Goal: Task Accomplishment & Management: Manage account settings

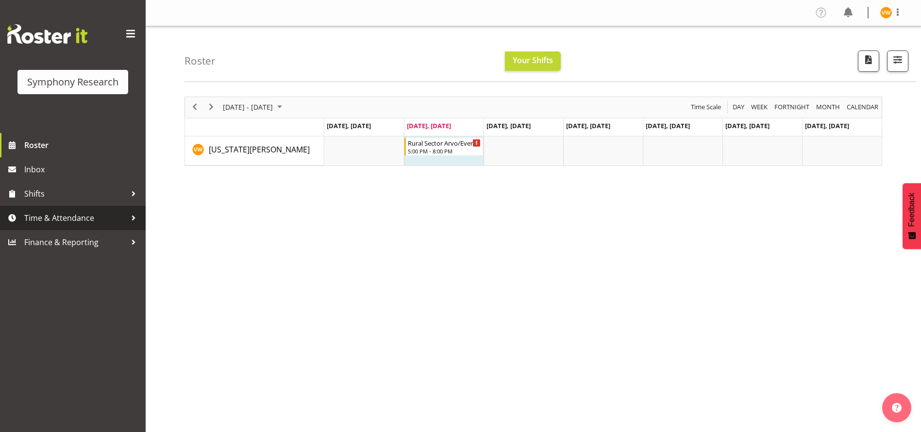
click at [128, 220] on div at bounding box center [133, 218] width 15 height 15
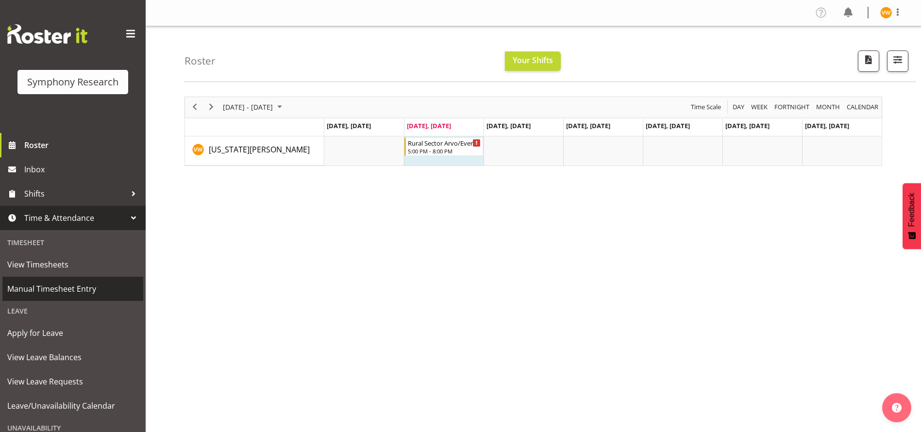
click at [105, 291] on span "Manual Timesheet Entry" at bounding box center [72, 288] width 131 height 15
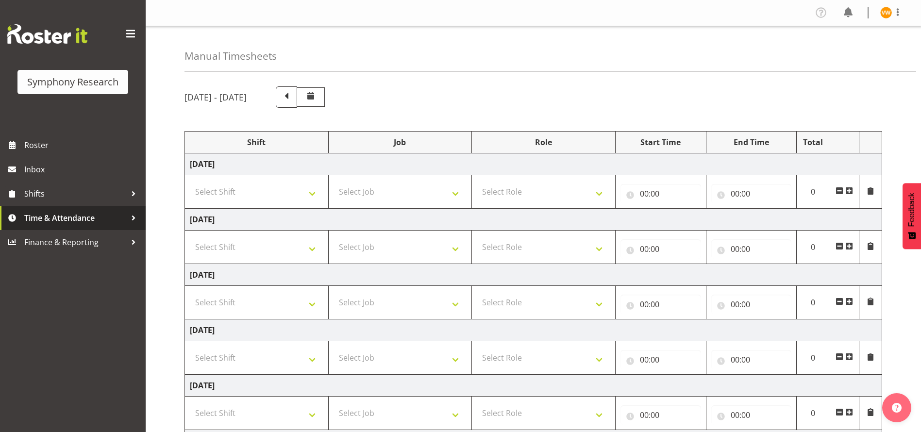
click at [125, 214] on span "Time & Attendance" at bounding box center [75, 218] width 102 height 15
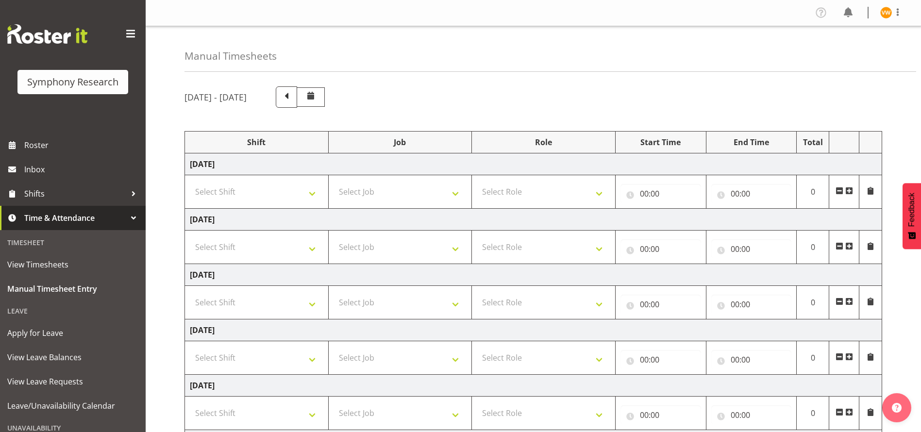
click at [89, 217] on span "Time & Attendance" at bounding box center [75, 218] width 102 height 15
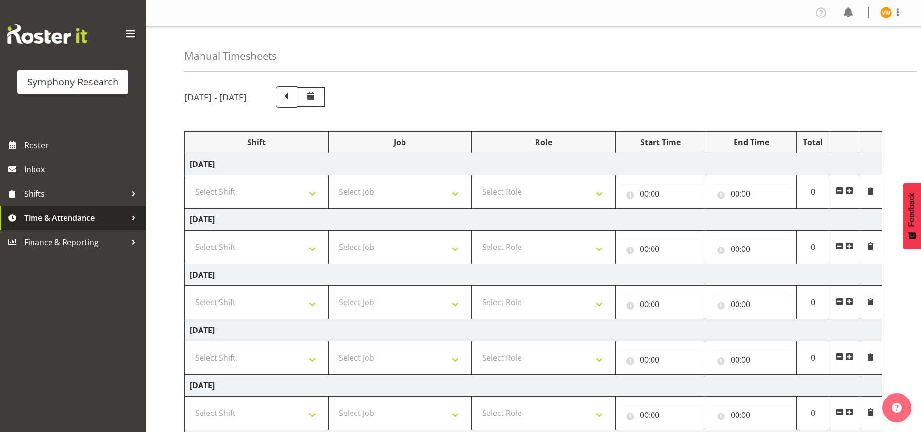
click at [134, 216] on div at bounding box center [133, 218] width 15 height 15
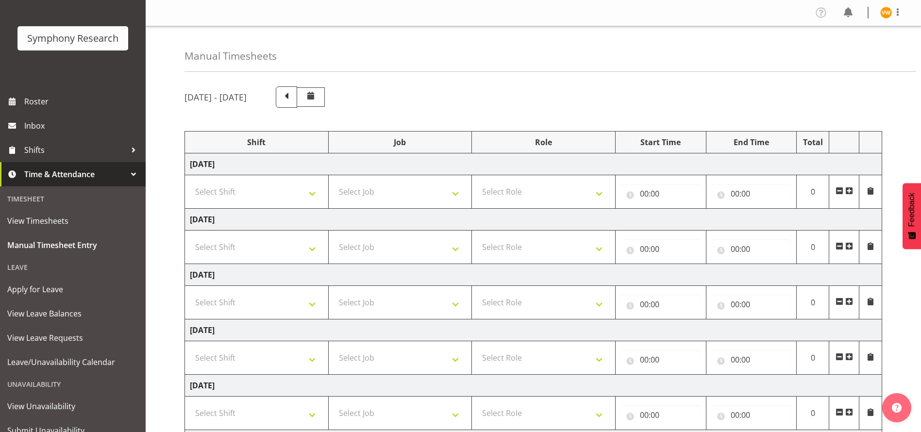
scroll to position [81, 0]
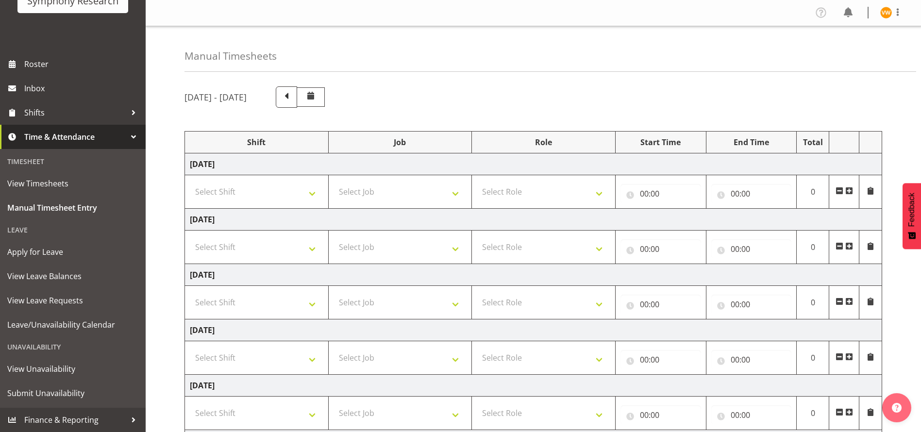
click at [63, 136] on span "Time & Attendance" at bounding box center [75, 137] width 102 height 15
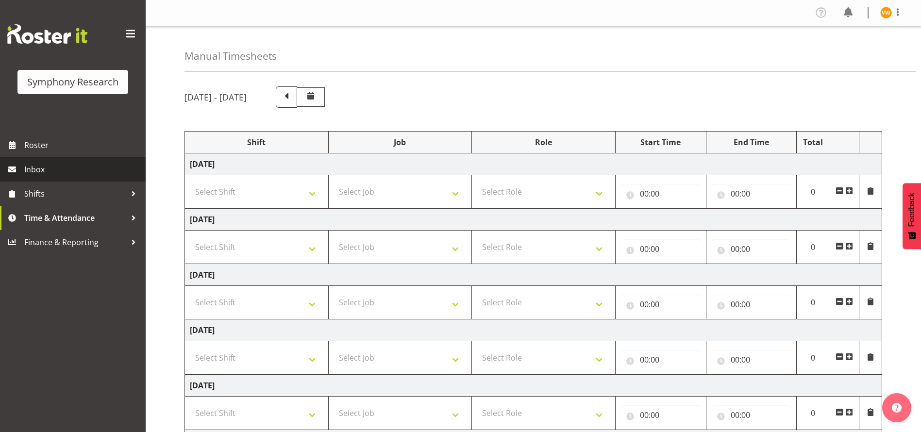
click at [57, 168] on span "Inbox" at bounding box center [82, 169] width 116 height 15
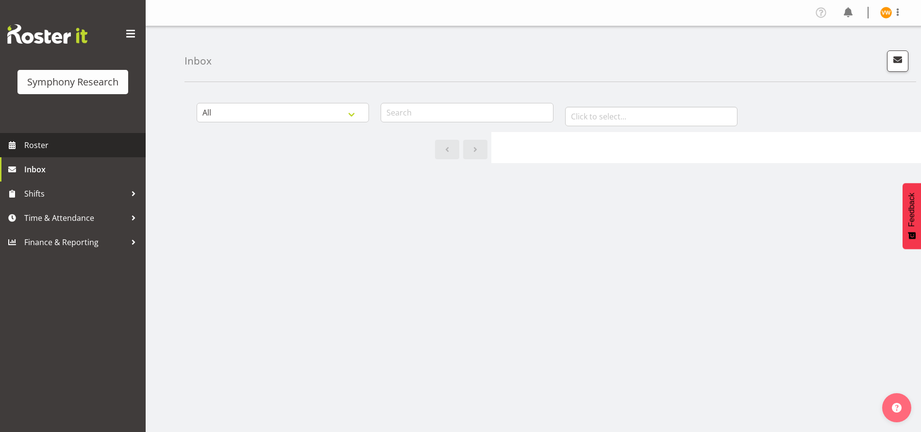
click at [34, 152] on link "Roster" at bounding box center [73, 145] width 146 height 24
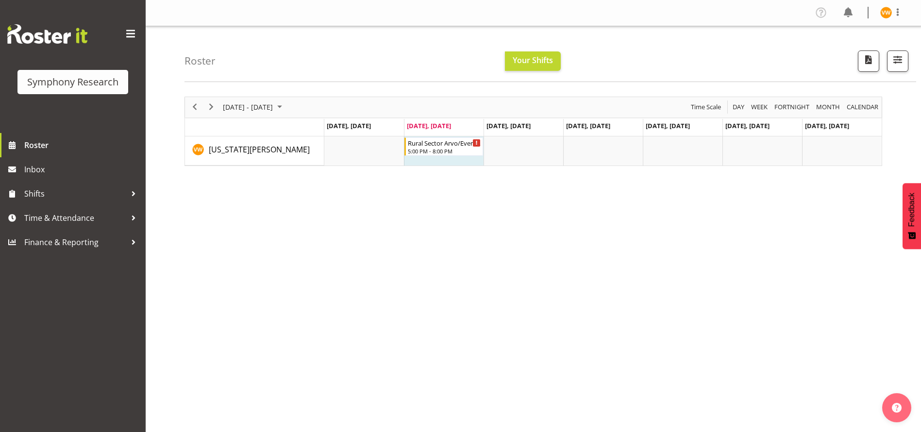
click at [437, 123] on span "[DATE], [DATE]" at bounding box center [429, 125] width 44 height 9
click at [509, 125] on span "Oct 1, Wednesday" at bounding box center [508, 125] width 44 height 9
click at [580, 129] on span "Oct 2, Thursday" at bounding box center [588, 125] width 44 height 9
click at [128, 216] on div at bounding box center [133, 218] width 15 height 15
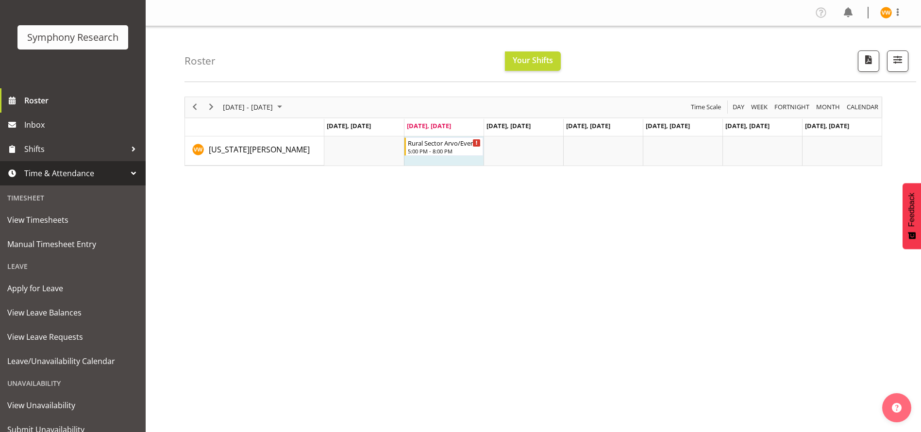
scroll to position [81, 0]
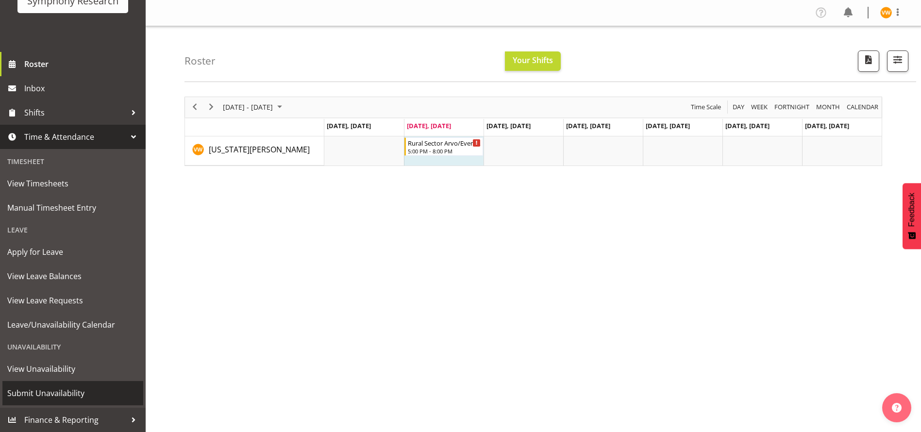
click at [62, 395] on span "Submit Unavailability" at bounding box center [72, 393] width 131 height 15
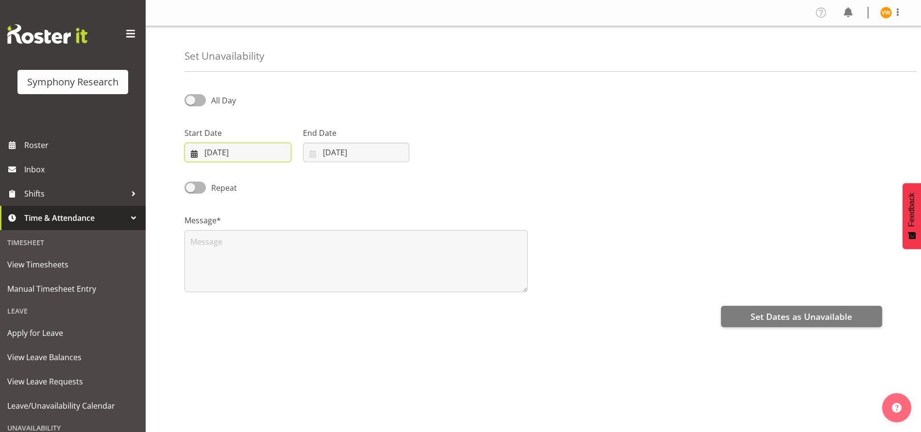
click at [211, 151] on input "30/09/2025" at bounding box center [237, 152] width 107 height 19
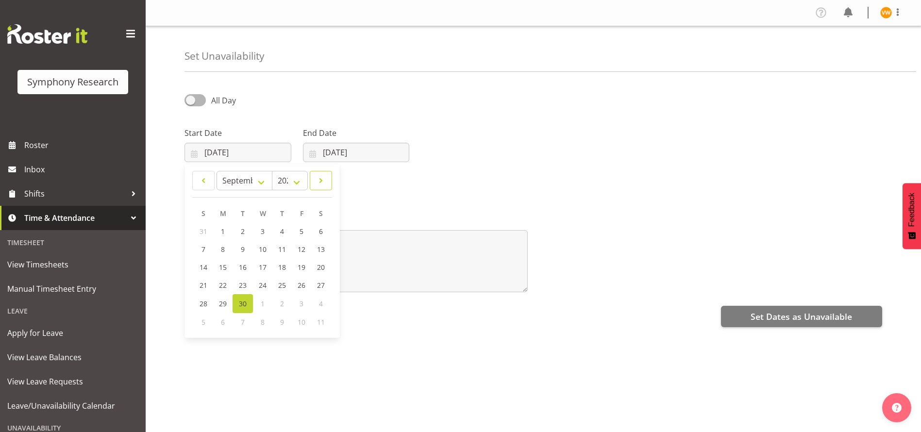
click at [325, 181] on span at bounding box center [321, 181] width 10 height 12
select select "9"
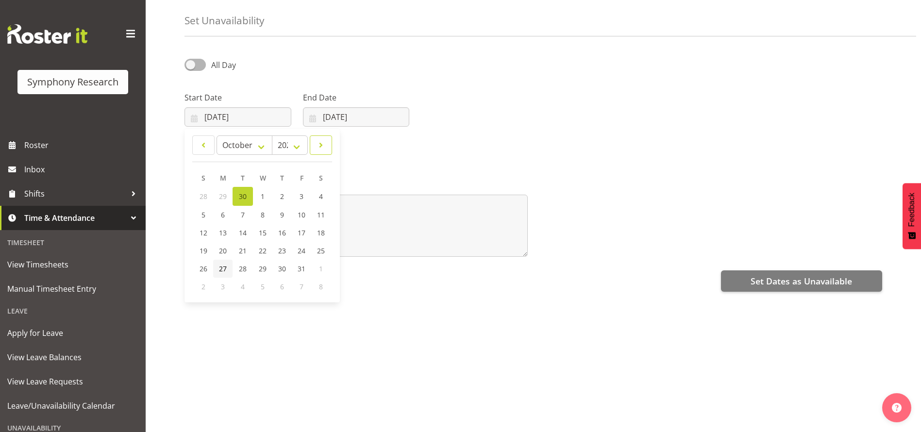
scroll to position [47, 0]
click at [297, 135] on select "2035 2034 2033 2032 2031 2030 2029 2028 2027 2026 2025 2024 2023 2022 2021 2020…" at bounding box center [290, 144] width 36 height 19
click at [272, 135] on select "2035 2034 2033 2032 2031 2030 2029 2028 2027 2026 2025 2024 2023 2022 2021 2020…" at bounding box center [290, 144] width 36 height 19
click at [221, 210] on span "6" at bounding box center [223, 214] width 4 height 9
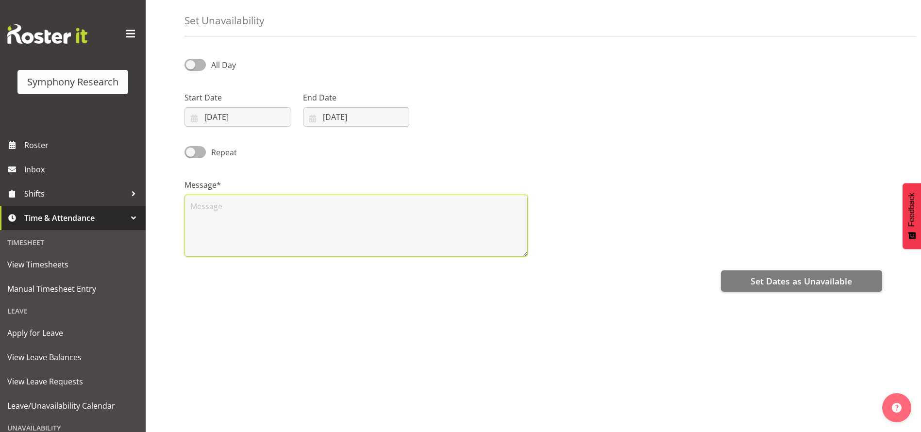
click at [200, 195] on textarea at bounding box center [355, 226] width 343 height 62
click at [239, 195] on textarea at bounding box center [355, 226] width 343 height 62
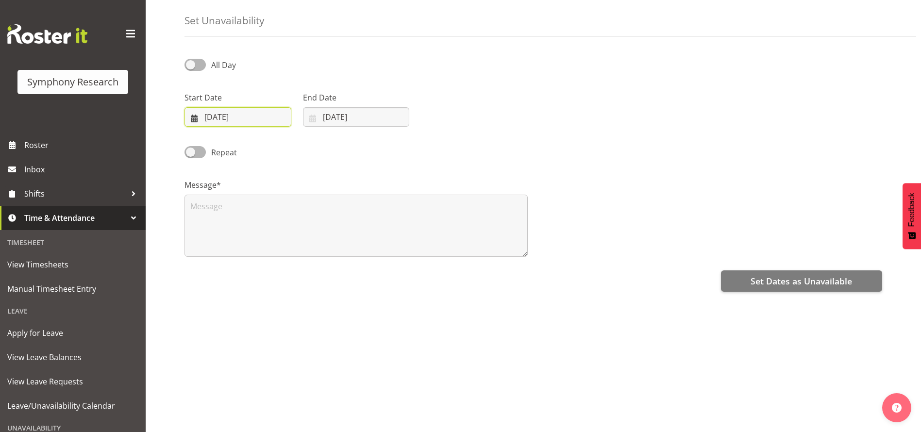
click at [211, 107] on input "06/10/2025" at bounding box center [237, 116] width 107 height 19
click at [300, 210] on span "10" at bounding box center [301, 214] width 8 height 9
type input "10/10/2025"
click at [333, 107] on input "30/09/2025" at bounding box center [356, 116] width 107 height 19
click at [313, 107] on input "30/09/2025" at bounding box center [356, 116] width 107 height 19
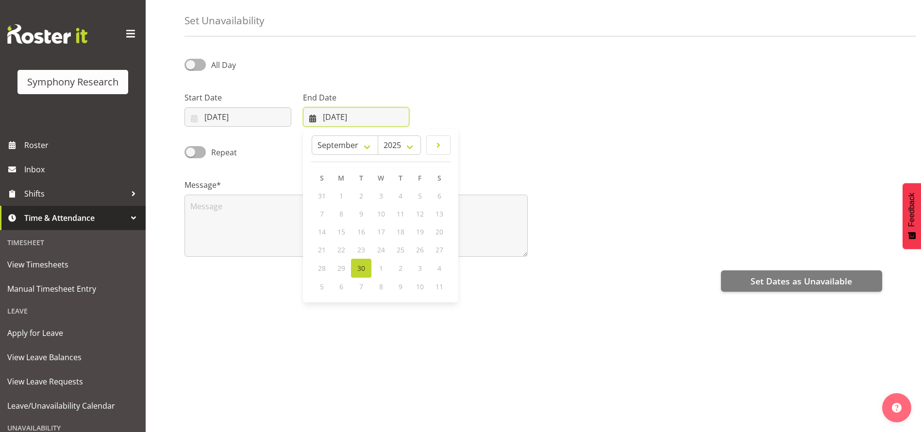
click at [335, 107] on input "30/09/2025" at bounding box center [356, 116] width 107 height 19
click at [372, 136] on select "January February March April May June July August September October November De…" at bounding box center [345, 144] width 66 height 19
select select "9"
click at [312, 135] on select "January February March April May June July August September October November De…" at bounding box center [345, 144] width 66 height 19
click at [324, 228] on span "12" at bounding box center [322, 232] width 8 height 9
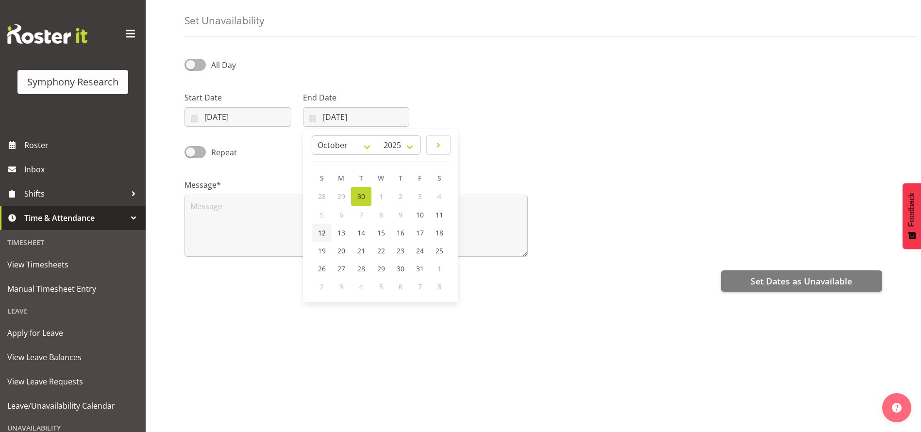
type input "12/10/2025"
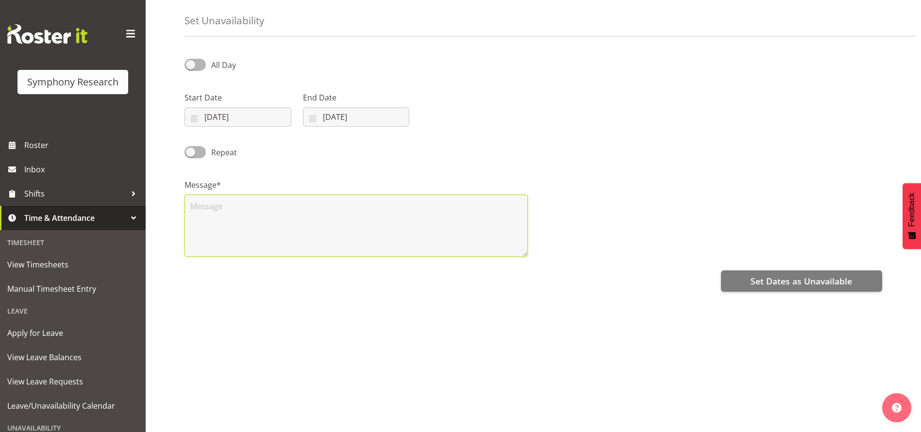
click at [194, 200] on textarea at bounding box center [355, 226] width 343 height 62
type textarea "n"
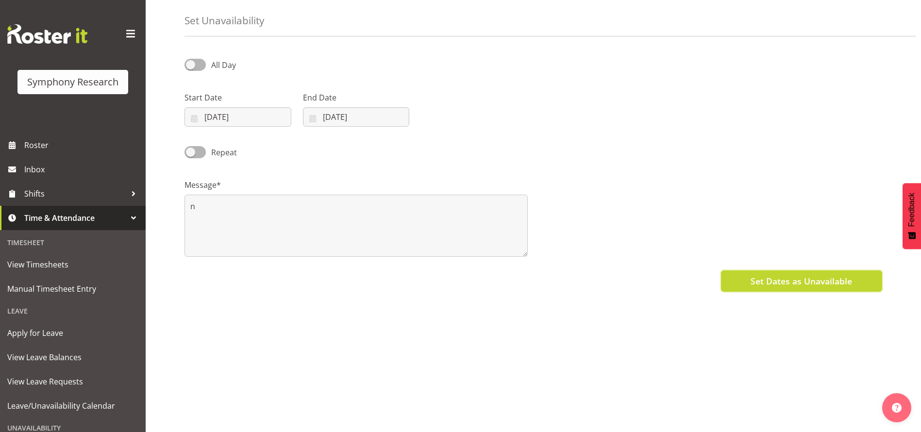
click at [830, 275] on span "Set Dates as Unavailable" at bounding box center [800, 281] width 101 height 13
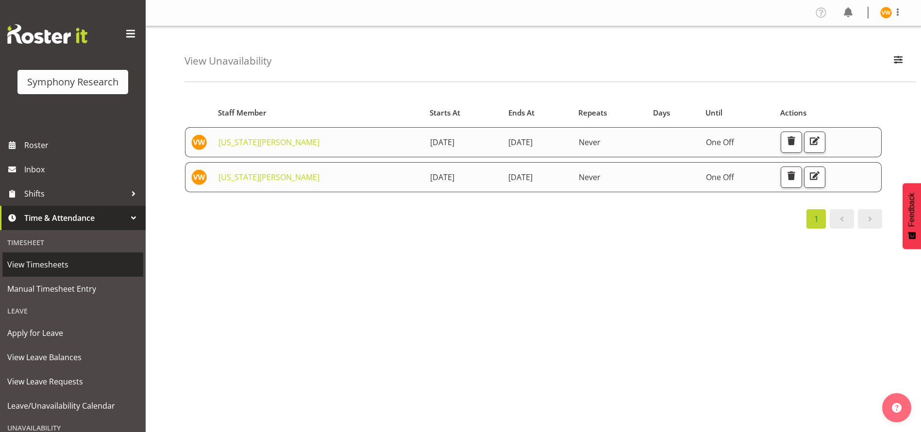
click at [55, 267] on span "View Timesheets" at bounding box center [72, 264] width 131 height 15
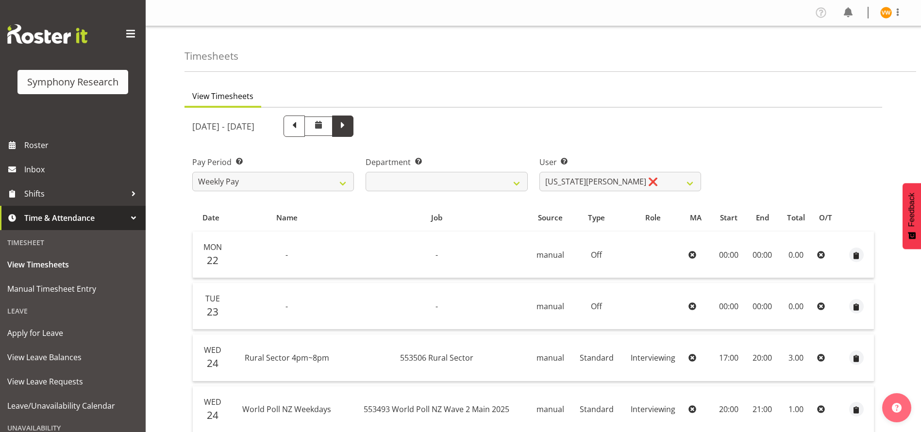
click at [349, 126] on span at bounding box center [342, 125] width 13 height 13
select select
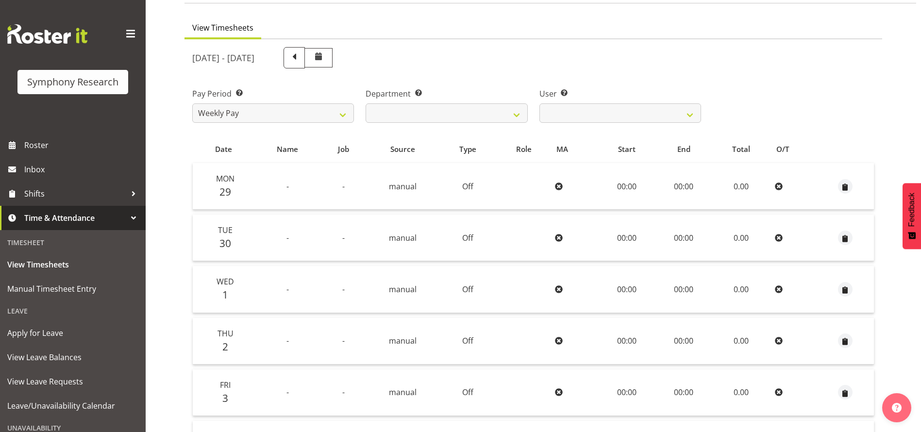
scroll to position [218, 0]
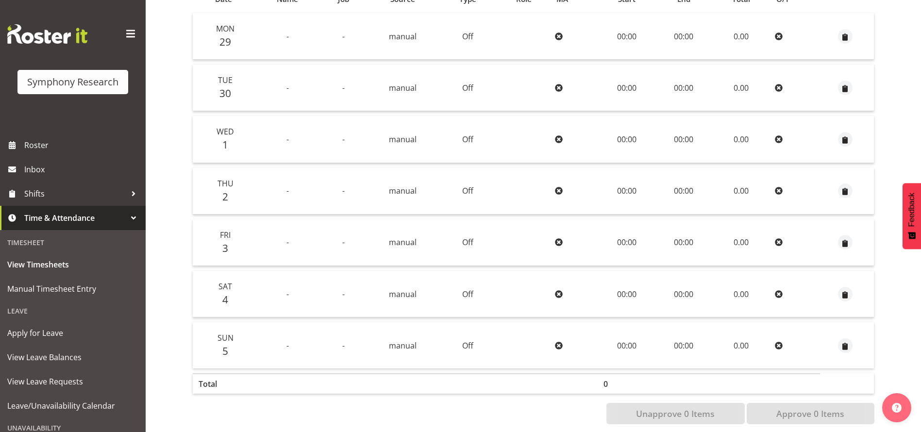
click at [560, 90] on icon at bounding box center [559, 88] width 8 height 8
click at [499, 95] on td at bounding box center [523, 88] width 54 height 47
click at [468, 92] on td "Off" at bounding box center [467, 88] width 57 height 47
click at [232, 86] on td "Tue 30" at bounding box center [224, 88] width 62 height 47
click at [63, 290] on span "Manual Timesheet Entry" at bounding box center [72, 288] width 131 height 15
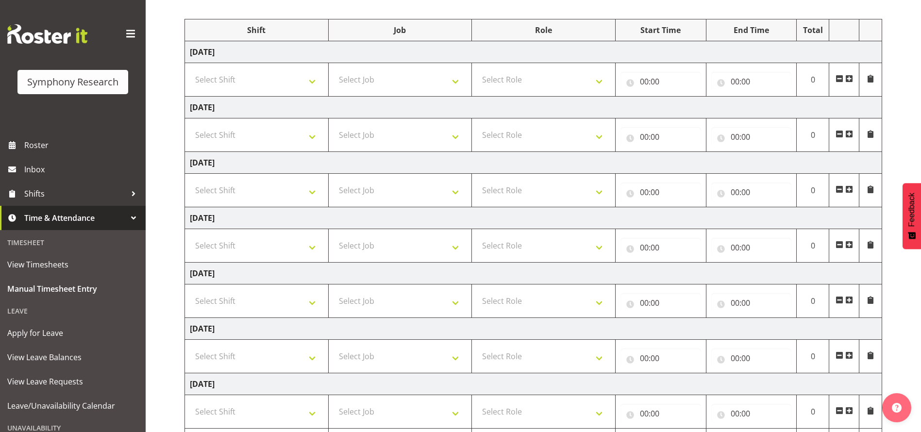
scroll to position [146, 0]
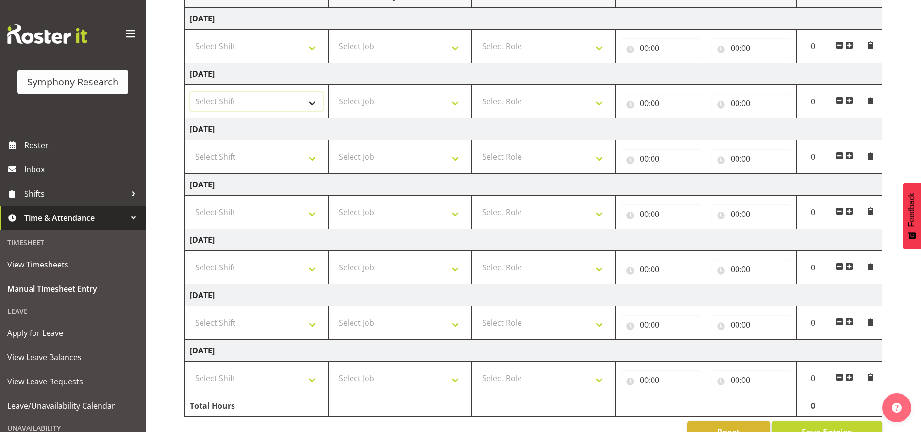
click at [314, 100] on select "Select Shift !!Weekend Residential (Roster IT Shift Label) *Business 9/10am ~ 4…" at bounding box center [256, 101] width 133 height 19
click at [311, 102] on select "Select Shift !!Weekend Residential (Roster IT Shift Label) *Business 9/10am ~ 4…" at bounding box center [256, 101] width 133 height 19
click at [314, 103] on select "Select Shift !!Weekend Residential (Roster IT Shift Label) *Business 9/10am ~ 4…" at bounding box center [256, 101] width 133 height 19
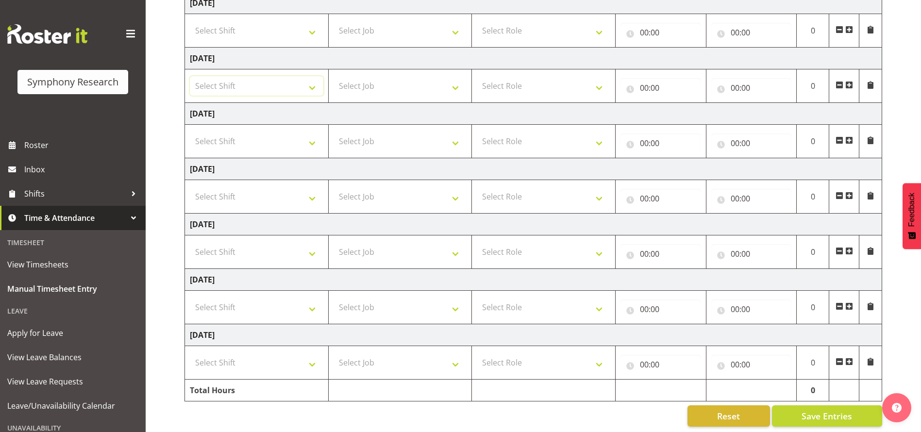
scroll to position [174, 0]
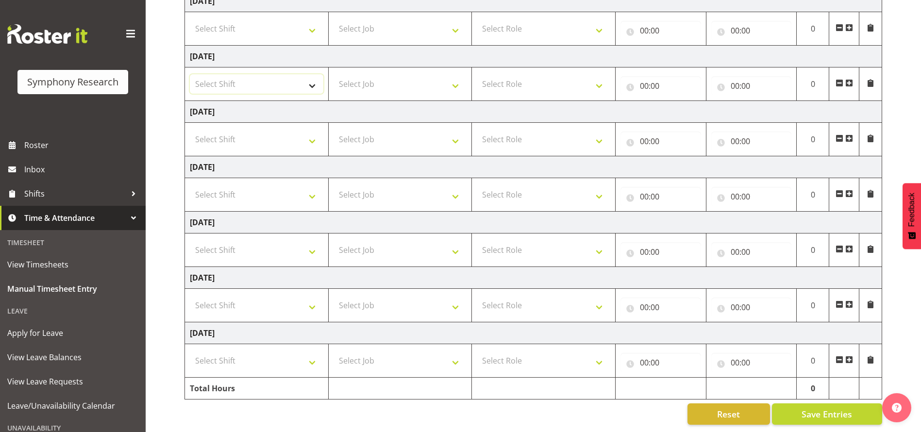
click at [313, 75] on select "Select Shift !!Weekend Residential (Roster IT Shift Label) *Business 9/10am ~ 4…" at bounding box center [256, 83] width 133 height 19
click at [310, 75] on select "Select Shift !!Weekend Residential (Roster IT Shift Label) *Business 9/10am ~ 4…" at bounding box center [256, 83] width 133 height 19
select select "81298"
click at [190, 74] on select "Select Shift !!Weekend Residential (Roster IT Shift Label) *Business 9/10am ~ 4…" at bounding box center [256, 83] width 133 height 19
click at [454, 74] on select "Select Job 550060 IF Admin 553492 World Poll Aus Wave 2 Main 2025 553493 World …" at bounding box center [399, 83] width 133 height 19
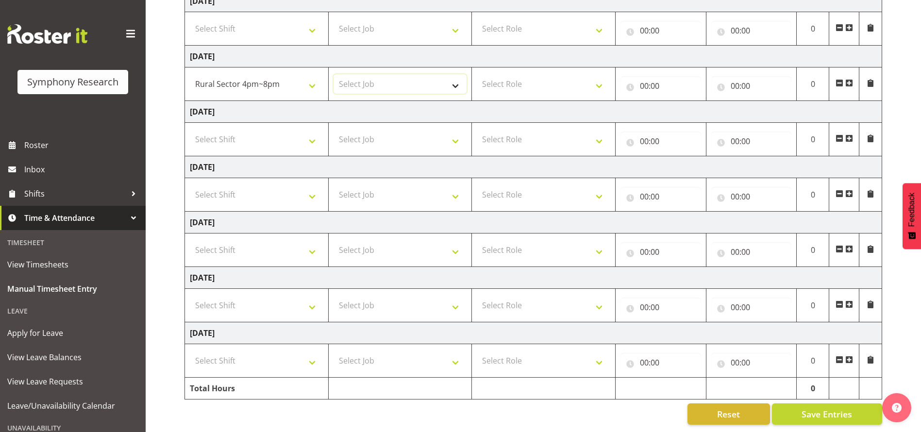
click at [452, 75] on select "Select Job 550060 IF Admin 553492 World Poll Aus Wave 2 Main 2025 553493 World …" at bounding box center [399, 83] width 133 height 19
select select "10575"
click at [333, 74] on select "Select Job 550060 IF Admin 553492 World Poll Aus Wave 2 Main 2025 553493 World …" at bounding box center [399, 83] width 133 height 19
click at [598, 76] on select "Select Role Briefing Interviewing" at bounding box center [543, 83] width 133 height 19
click at [600, 74] on select "Select Role Briefing Interviewing" at bounding box center [543, 83] width 133 height 19
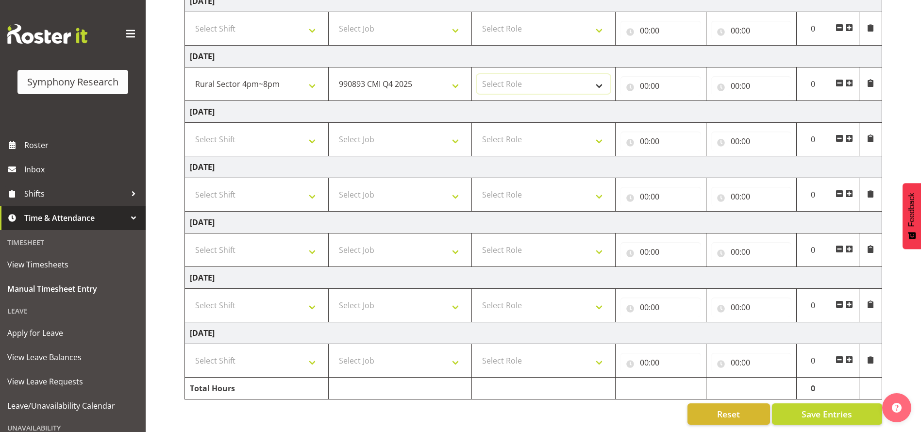
click at [600, 74] on select "Select Role Briefing Interviewing" at bounding box center [543, 83] width 133 height 19
select select "297"
click at [477, 74] on select "Select Role Briefing Interviewing" at bounding box center [543, 83] width 133 height 19
click at [648, 76] on input "00:00" at bounding box center [660, 85] width 81 height 19
click at [685, 101] on select "00 01 02 03 04 05 06 07 08 09 10 11 12 13 14 15 16 17 18 19 20 21 22 23" at bounding box center [687, 110] width 22 height 19
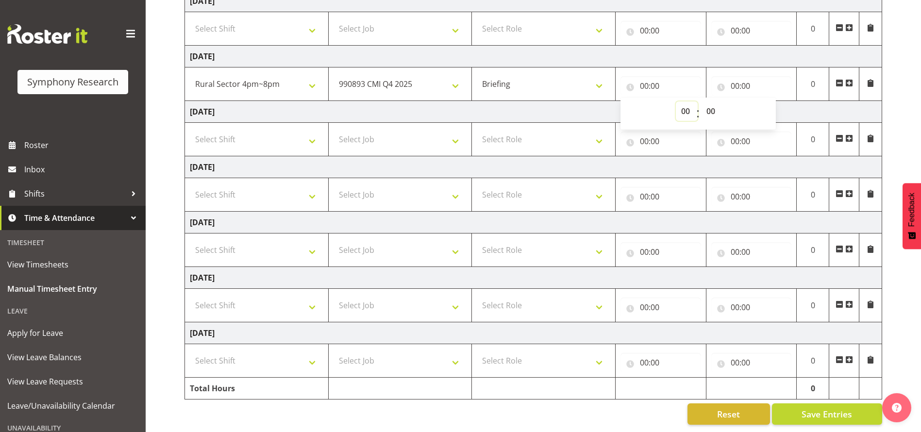
select select "17"
click at [676, 101] on select "00 01 02 03 04 05 06 07 08 09 10 11 12 13 14 15 16 17 18 19 20 21 22 23" at bounding box center [687, 110] width 22 height 19
type input "17:00"
click at [731, 76] on input "00:00" at bounding box center [751, 85] width 81 height 19
click at [774, 102] on select "00 01 02 03 04 05 06 07 08 09 10 11 12 13 14 15 16 17 18 19 20 21 22 23" at bounding box center [777, 110] width 22 height 19
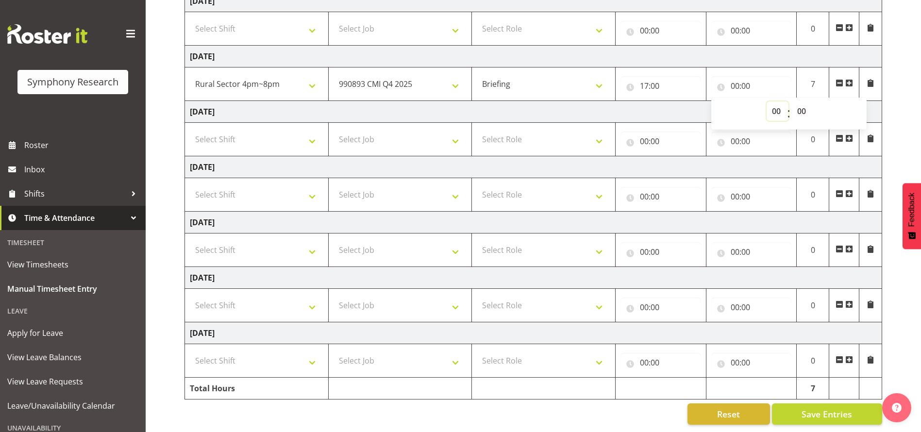
select select "18"
click at [766, 101] on select "00 01 02 03 04 05 06 07 08 09 10 11 12 13 14 15 16 17 18 19 20 21 22 23" at bounding box center [777, 110] width 22 height 19
type input "18:00"
click at [849, 79] on span at bounding box center [849, 83] width 8 height 8
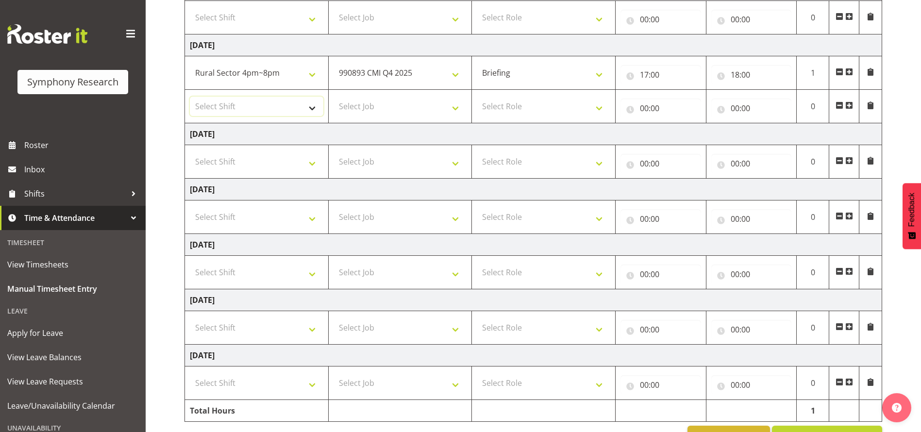
click at [310, 113] on select "Select Shift !!Weekend Residential (Roster IT Shift Label) *Business 9/10am ~ 4…" at bounding box center [256, 106] width 133 height 19
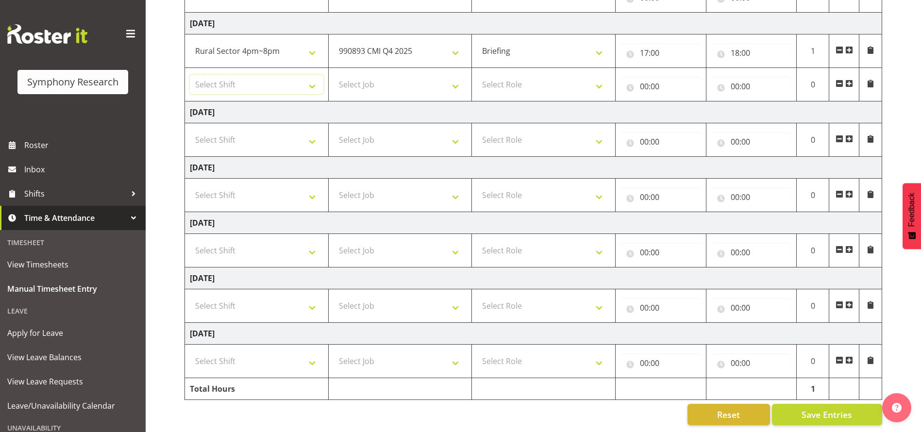
scroll to position [208, 0]
click at [309, 79] on select "Select Shift !!Weekend Residential (Roster IT Shift Label) *Business 9/10am ~ 4…" at bounding box center [256, 83] width 133 height 19
click at [452, 75] on select "Select Job 550060 IF Admin 553492 World Poll Aus Wave 2 Main 2025 553493 World …" at bounding box center [399, 83] width 133 height 19
click at [458, 76] on select "Select Job 550060 IF Admin 553492 World Poll Aus Wave 2 Main 2025 553493 World …" at bounding box center [399, 83] width 133 height 19
click at [456, 76] on select "Select Job 550060 IF Admin 553492 World Poll Aus Wave 2 Main 2025 553493 World …" at bounding box center [399, 83] width 133 height 19
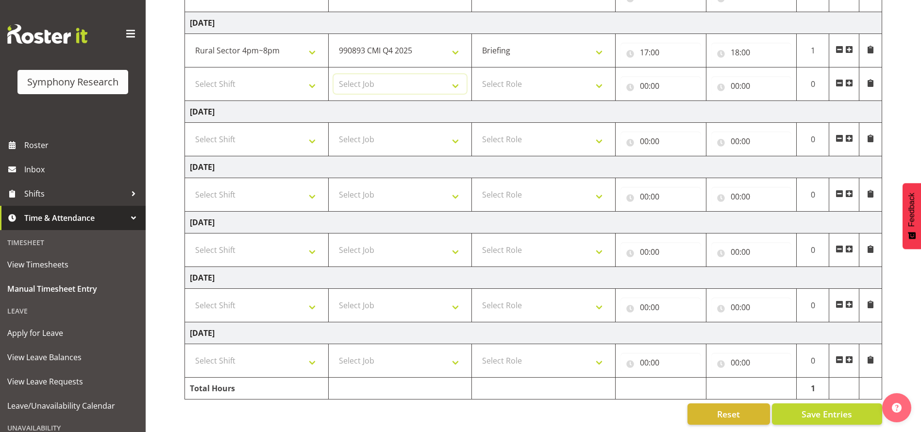
select select "10575"
click at [333, 74] on select "Select Job 550060 IF Admin 553492 World Poll Aus Wave 2 Main 2025 553493 World …" at bounding box center [399, 83] width 133 height 19
click at [603, 74] on select "Select Role Briefing Interviewing" at bounding box center [543, 83] width 133 height 19
select select "47"
click at [477, 74] on select "Select Role Briefing Interviewing" at bounding box center [543, 83] width 133 height 19
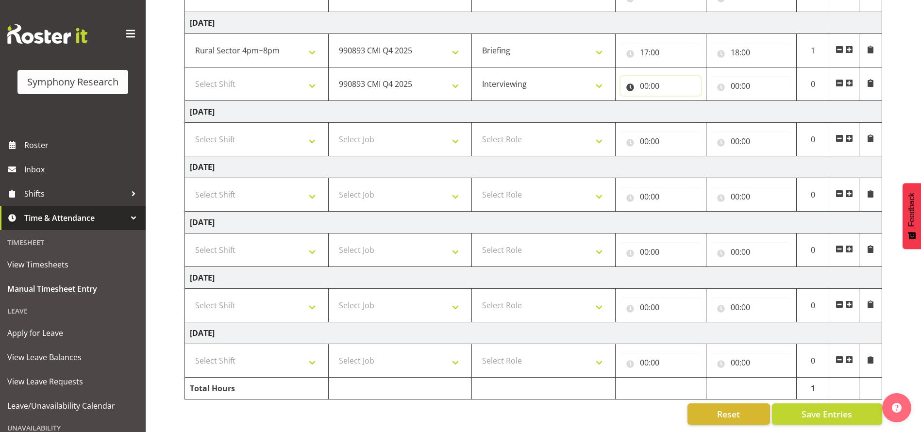
click at [655, 76] on input "00:00" at bounding box center [660, 85] width 81 height 19
drag, startPoint x: 636, startPoint y: 74, endPoint x: 643, endPoint y: 73, distance: 7.8
click at [637, 76] on input "00:00" at bounding box center [660, 85] width 81 height 19
click at [644, 76] on input "00:00" at bounding box center [660, 85] width 81 height 19
click at [682, 101] on select "00 01 02 03 04 05 06 07 08 09 10 11 12 13 14 15 16 17 18 19 20 21 22 23" at bounding box center [687, 110] width 22 height 19
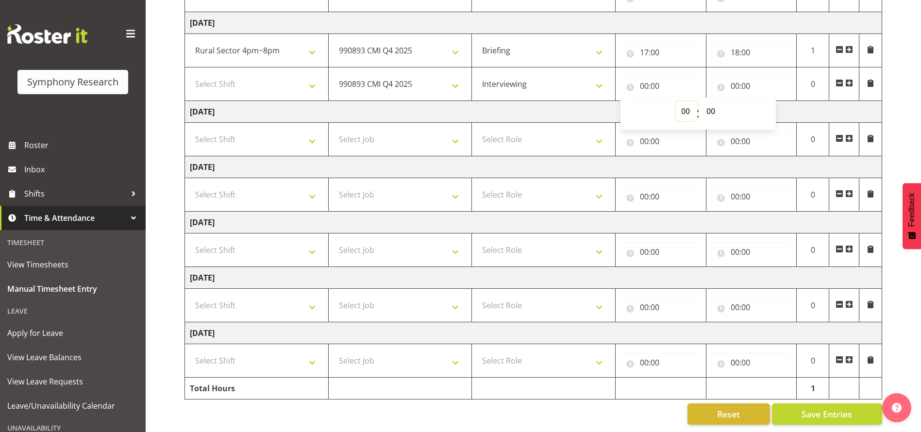
select select "18"
click at [676, 101] on select "00 01 02 03 04 05 06 07 08 09 10 11 12 13 14 15 16 17 18 19 20 21 22 23" at bounding box center [687, 110] width 22 height 19
type input "18:00"
click at [742, 76] on input "00:00" at bounding box center [751, 85] width 81 height 19
click at [775, 101] on select "00 01 02 03 04 05 06 07 08 09 10 11 12 13 14 15 16 17 18 19 20 21 22 23" at bounding box center [777, 110] width 22 height 19
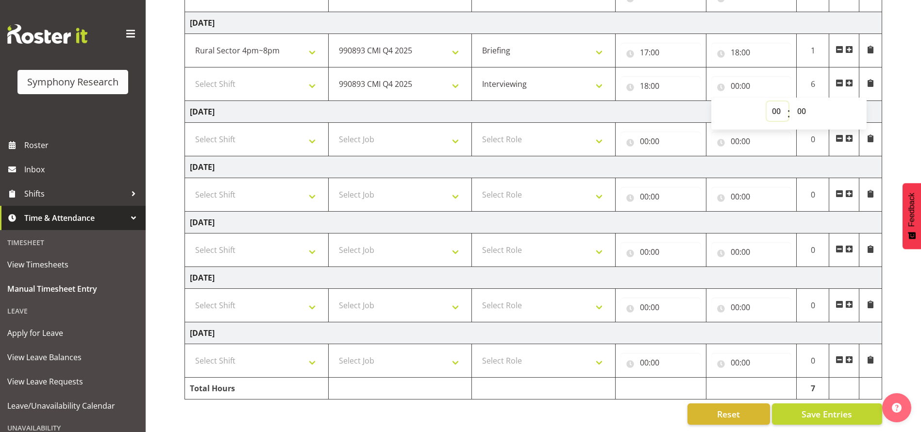
select select "20"
click at [766, 101] on select "00 01 02 03 04 05 06 07 08 09 10 11 12 13 14 15 16 17 18 19 20 21 22 23" at bounding box center [777, 110] width 22 height 19
type input "20:00"
click at [689, 101] on td "Wednesday 1st October 2025" at bounding box center [533, 112] width 697 height 22
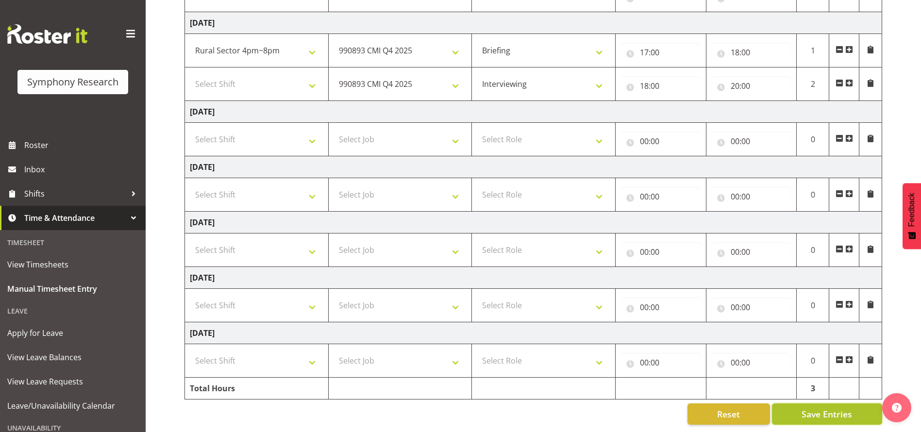
click at [817, 408] on span "Save Entries" at bounding box center [826, 414] width 50 height 13
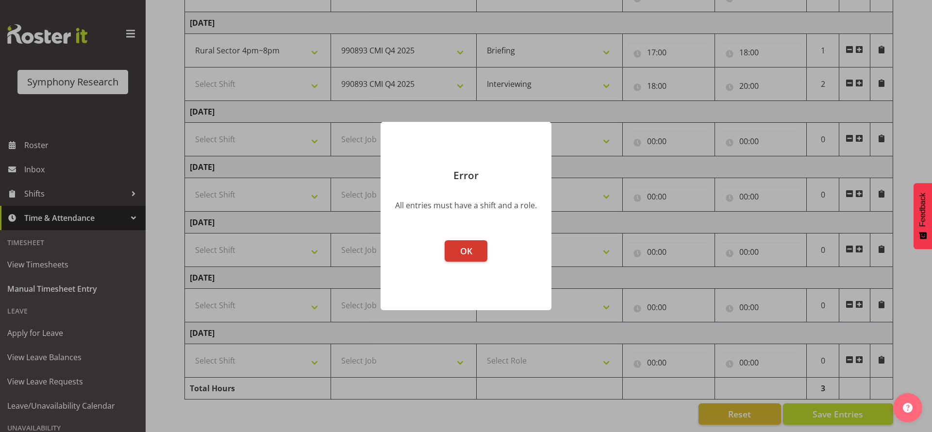
click at [356, 231] on div at bounding box center [466, 216] width 932 height 432
click at [665, 334] on div at bounding box center [466, 216] width 932 height 432
click at [452, 250] on button "OK" at bounding box center [466, 250] width 43 height 21
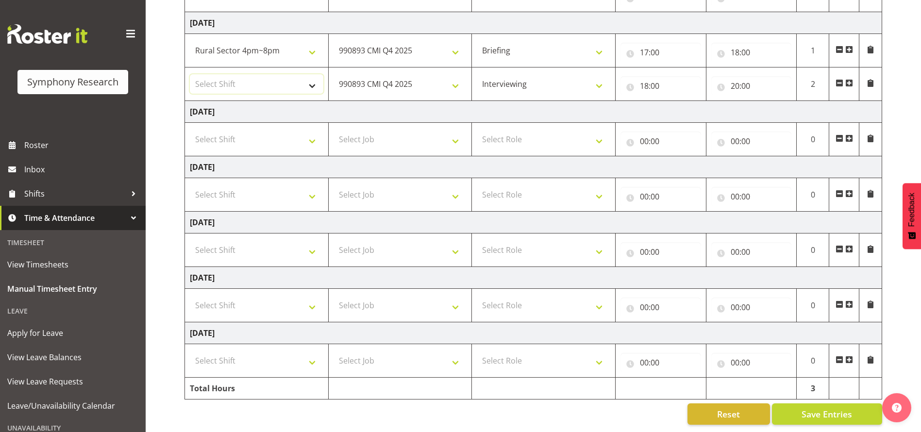
click at [312, 75] on select "Select Shift !!Weekend Residential (Roster IT Shift Label) *Business 9/10am ~ 4…" at bounding box center [256, 83] width 133 height 19
select select "81298"
click at [190, 74] on select "Select Shift !!Weekend Residential (Roster IT Shift Label) *Business 9/10am ~ 4…" at bounding box center [256, 83] width 133 height 19
click at [802, 405] on button "Save Entries" at bounding box center [827, 413] width 110 height 21
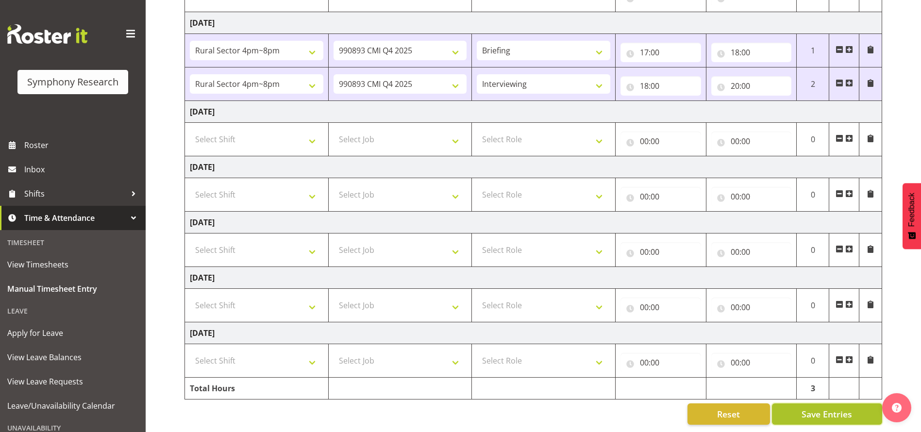
click at [831, 408] on span "Save Entries" at bounding box center [826, 414] width 50 height 13
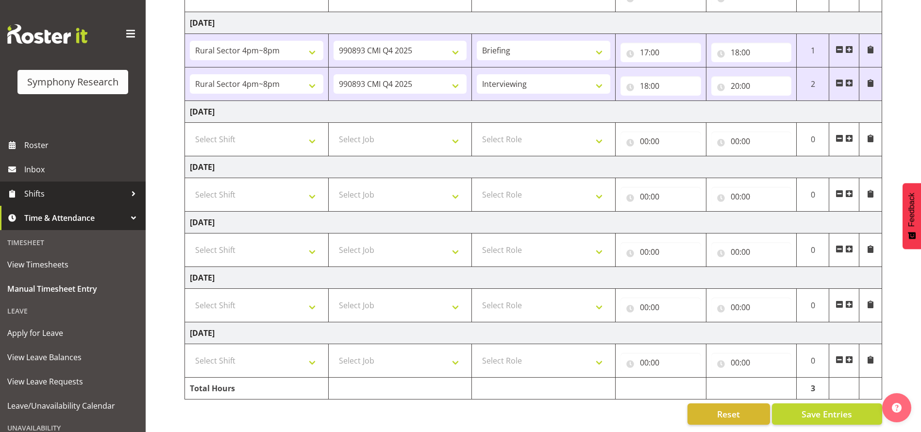
click at [34, 192] on span "Shifts" at bounding box center [75, 193] width 102 height 15
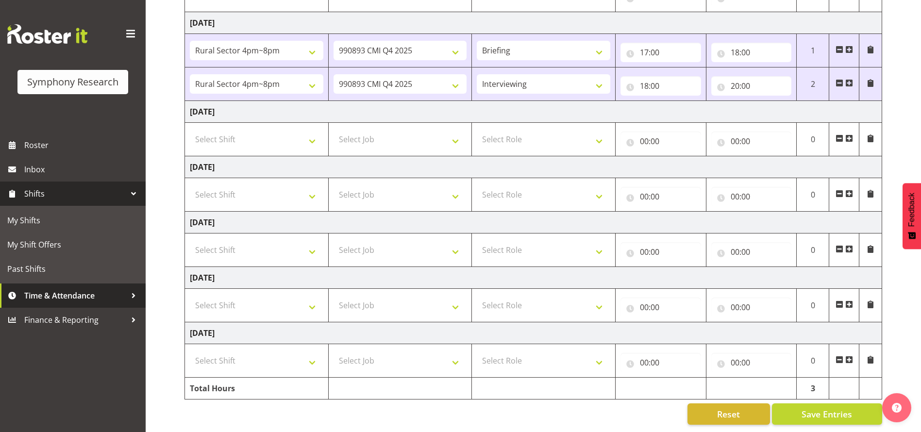
click at [61, 292] on span "Time & Attendance" at bounding box center [75, 295] width 102 height 15
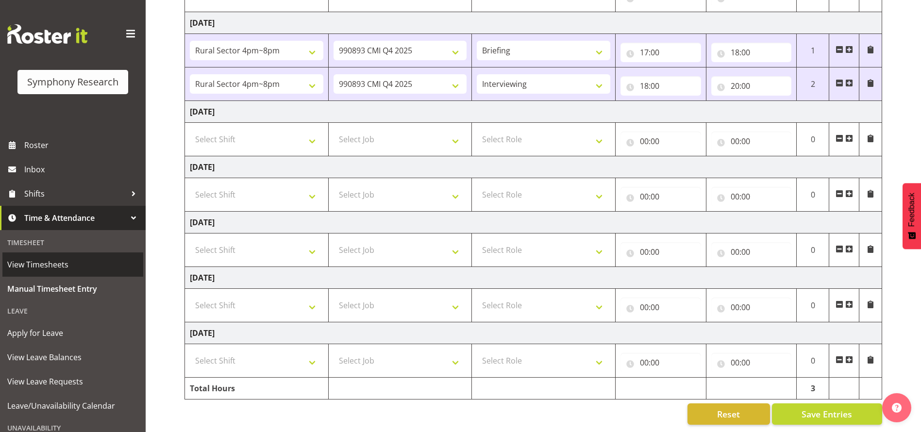
click at [69, 265] on span "View Timesheets" at bounding box center [72, 264] width 131 height 15
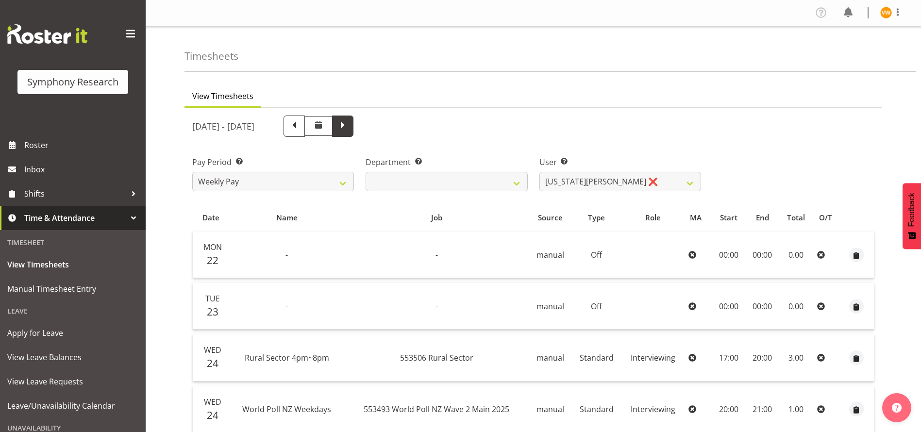
click at [349, 125] on span at bounding box center [342, 125] width 13 height 13
select select
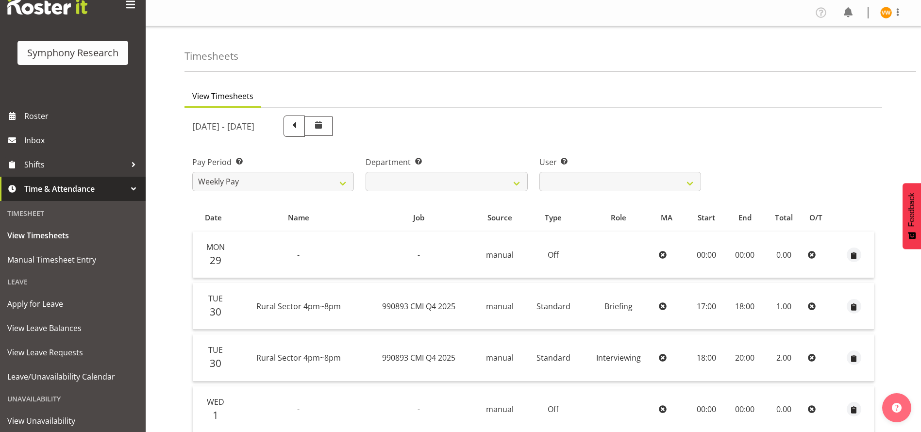
scroll to position [81, 0]
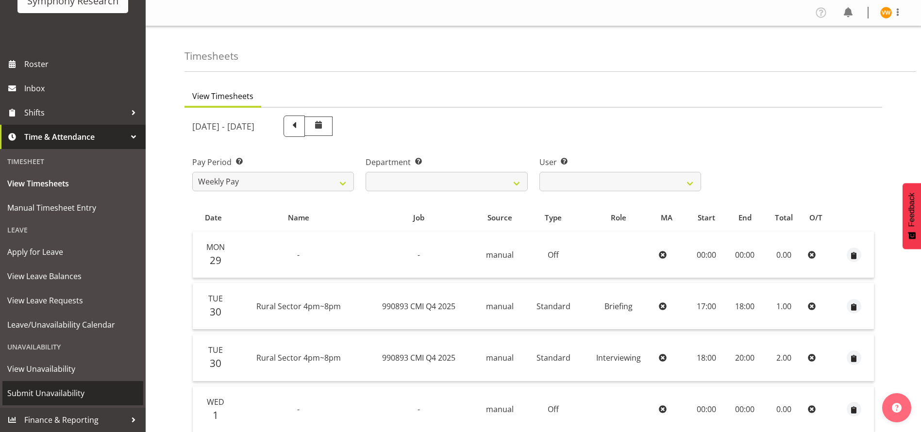
click at [38, 384] on link "Submit Unavailability" at bounding box center [72, 393] width 141 height 24
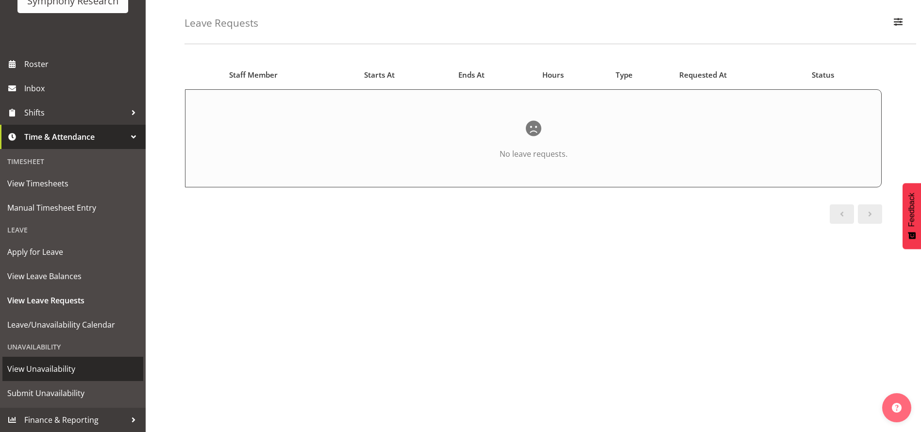
scroll to position [57, 0]
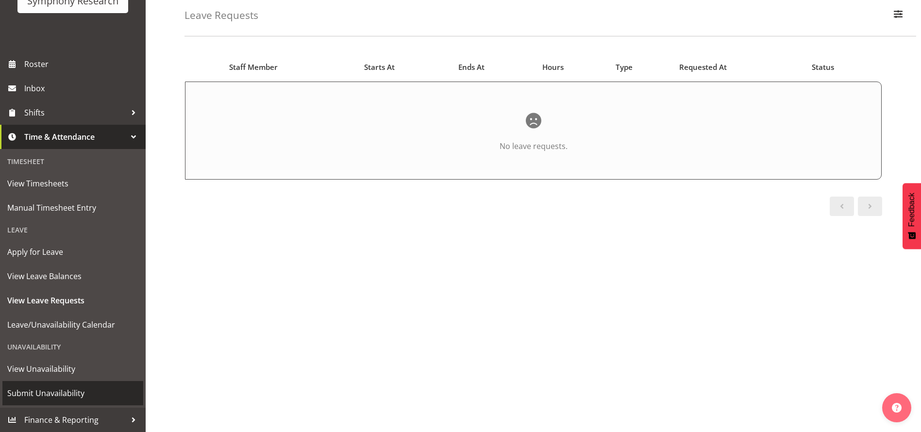
click at [57, 397] on span "Submit Unavailability" at bounding box center [72, 393] width 131 height 15
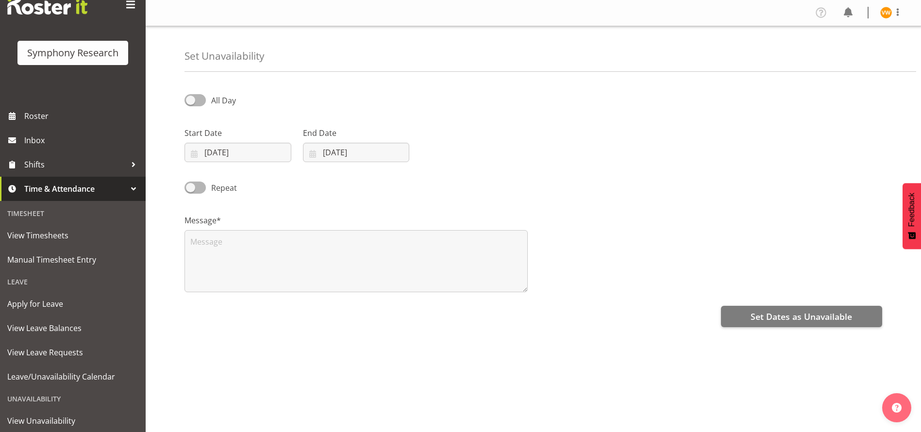
scroll to position [81, 0]
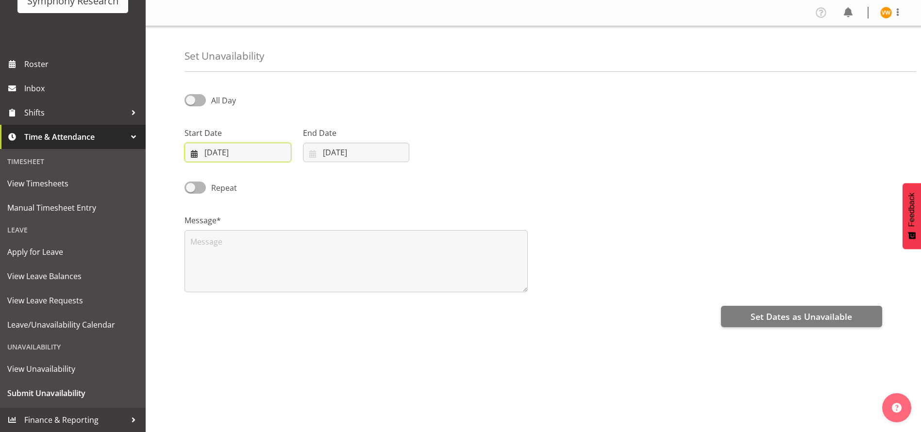
click at [192, 150] on input "30/09/2025" at bounding box center [237, 152] width 107 height 19
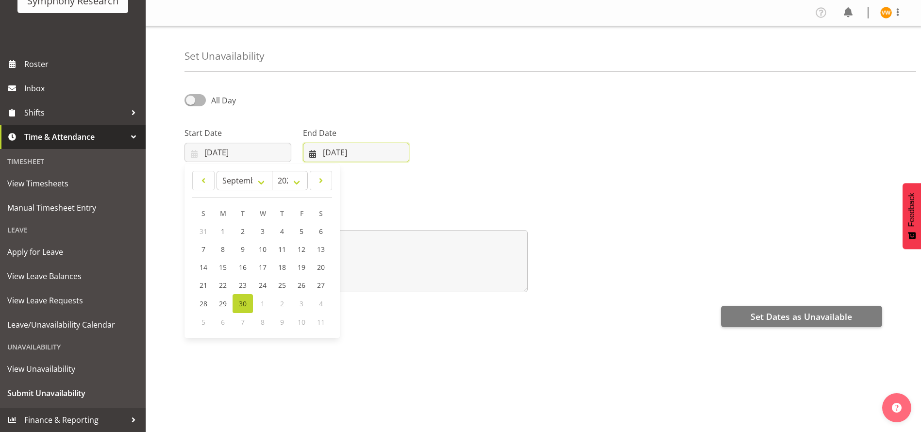
click at [313, 152] on input "30/09/2025" at bounding box center [356, 152] width 107 height 19
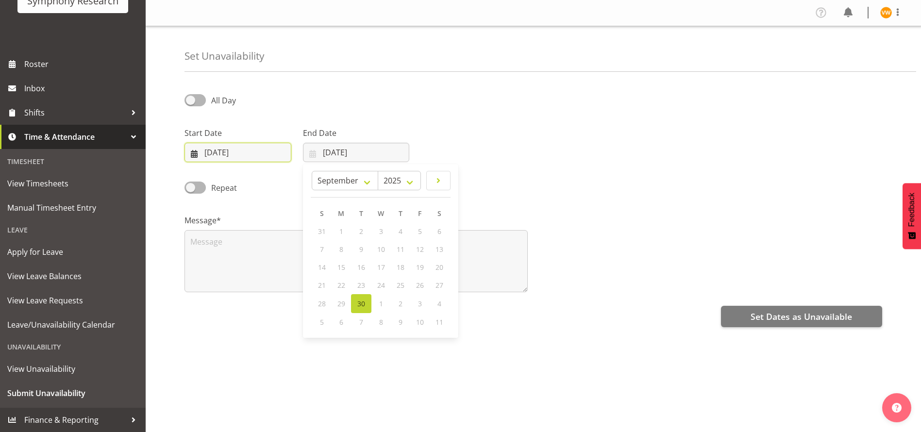
click at [198, 154] on input "30/09/2025" at bounding box center [237, 152] width 107 height 19
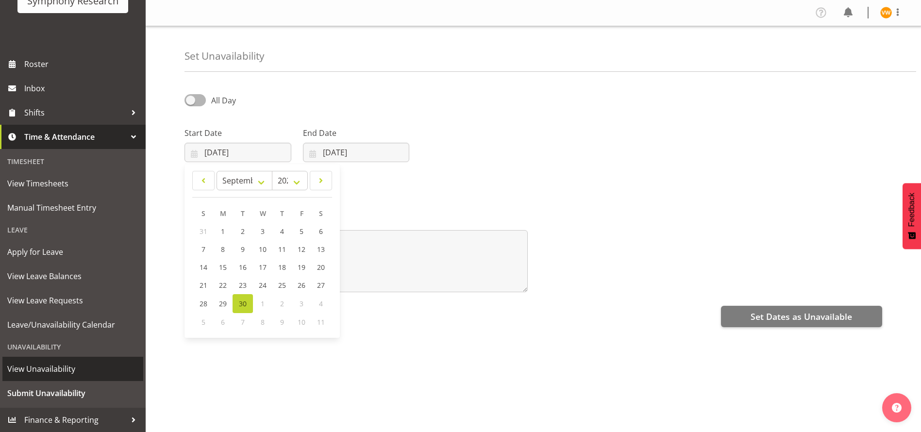
click at [23, 371] on span "View Unavailability" at bounding box center [72, 369] width 131 height 15
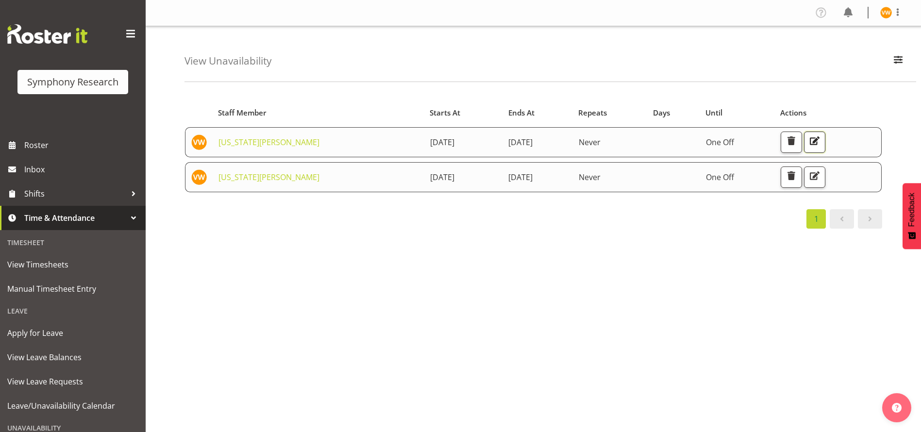
click at [821, 140] on span "button" at bounding box center [814, 140] width 13 height 13
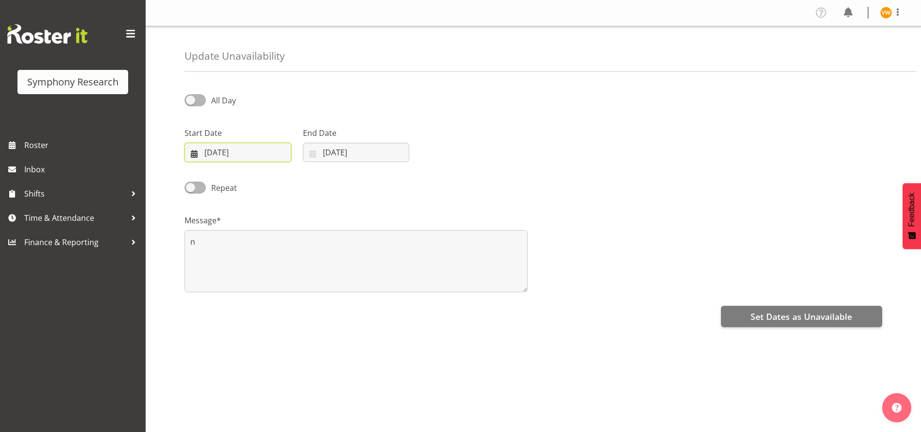
click at [197, 150] on input "03/10/2025" at bounding box center [237, 152] width 107 height 19
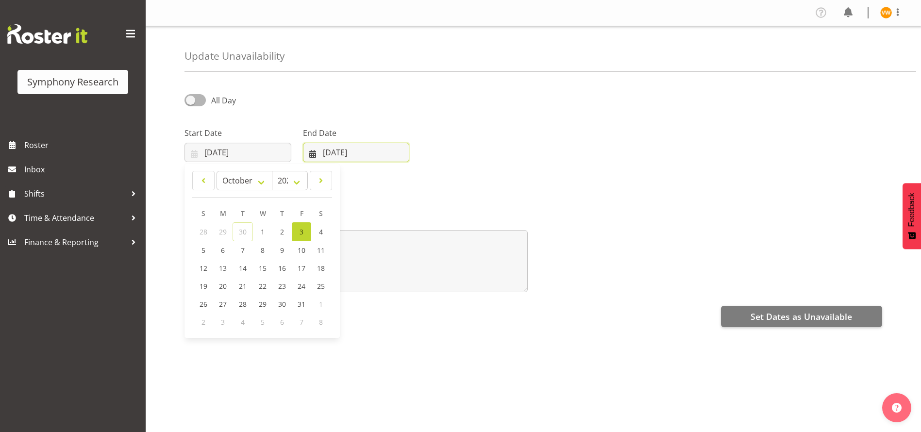
click at [329, 151] on input "05/10/2025" at bounding box center [356, 152] width 107 height 19
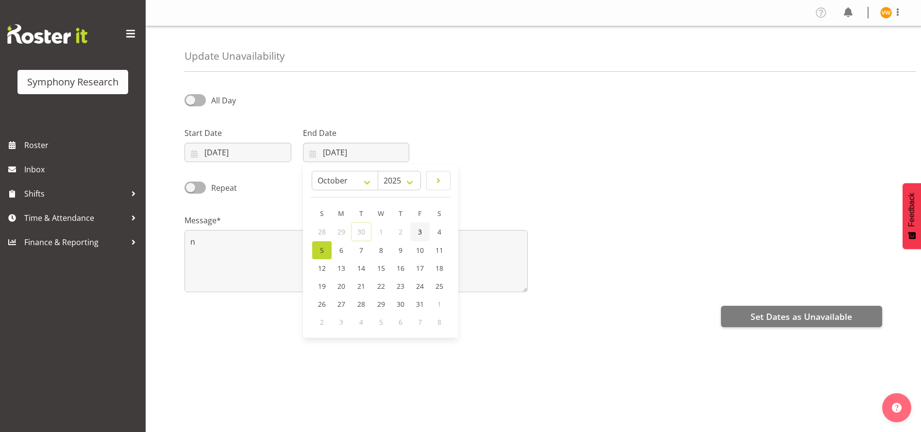
click at [423, 231] on link "3" at bounding box center [419, 231] width 19 height 19
type input "03/10/2025"
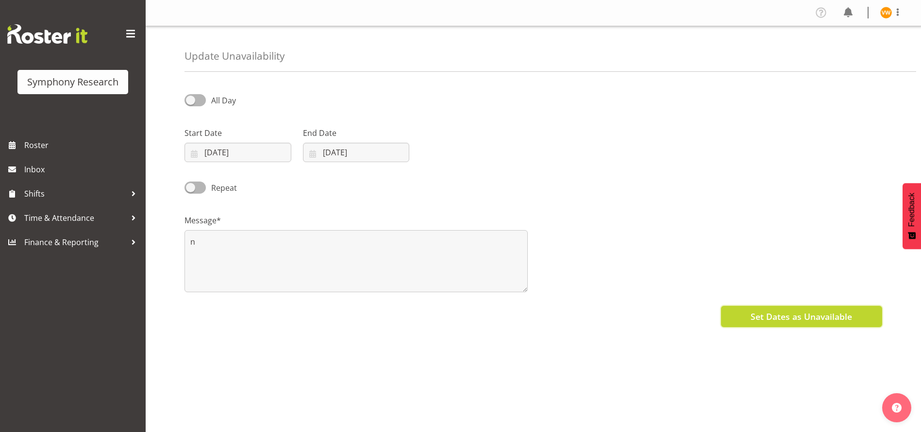
click at [785, 312] on span "Set Dates as Unavailable" at bounding box center [800, 316] width 101 height 13
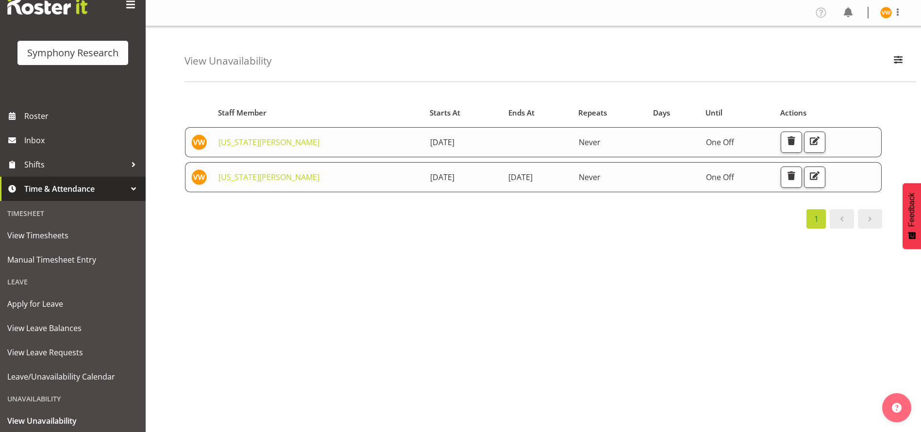
scroll to position [81, 0]
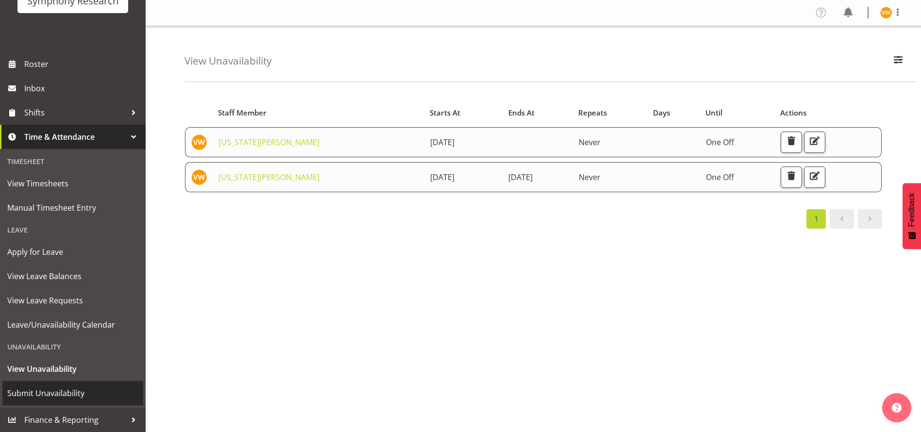
click at [49, 395] on span "Submit Unavailability" at bounding box center [72, 393] width 131 height 15
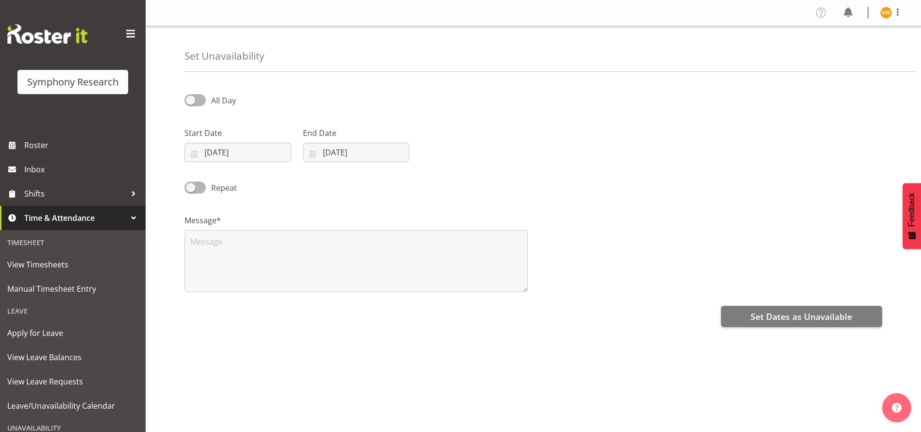
select select "8"
select select "2025"
drag, startPoint x: 194, startPoint y: 155, endPoint x: 188, endPoint y: 159, distance: 6.9
click at [193, 155] on input "[DATE]" at bounding box center [237, 152] width 107 height 19
click at [263, 182] on select "January February March April May June July August September October November De…" at bounding box center [244, 180] width 56 height 19
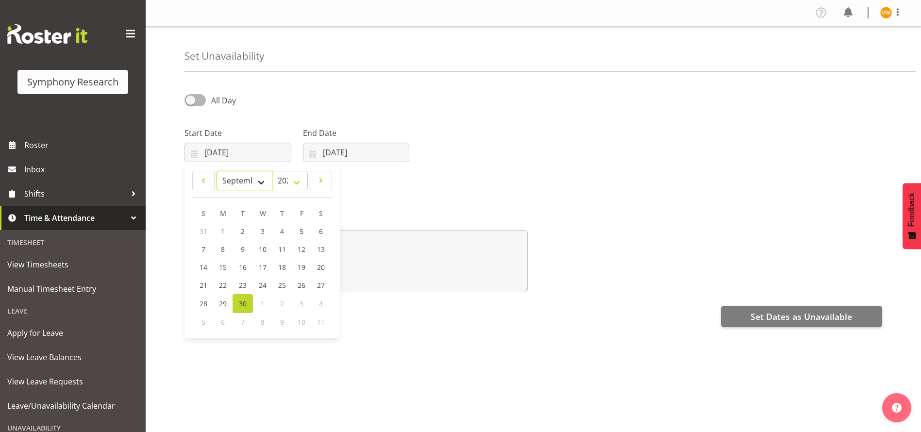
select select "9"
click at [216, 171] on select "January February March April May June July August September October November De…" at bounding box center [244, 180] width 56 height 19
click at [202, 250] on span "5" at bounding box center [203, 250] width 4 height 9
type input "[DATE]"
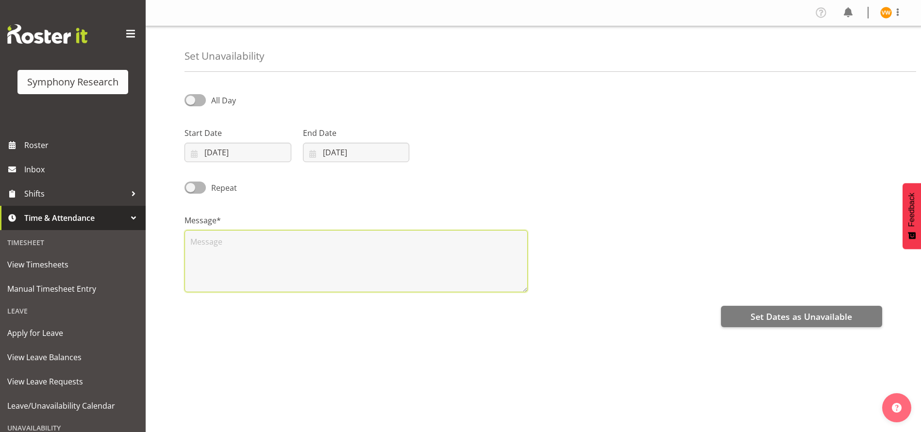
click at [222, 243] on textarea at bounding box center [355, 261] width 343 height 62
click at [227, 148] on input "05/10/2025" at bounding box center [237, 152] width 107 height 19
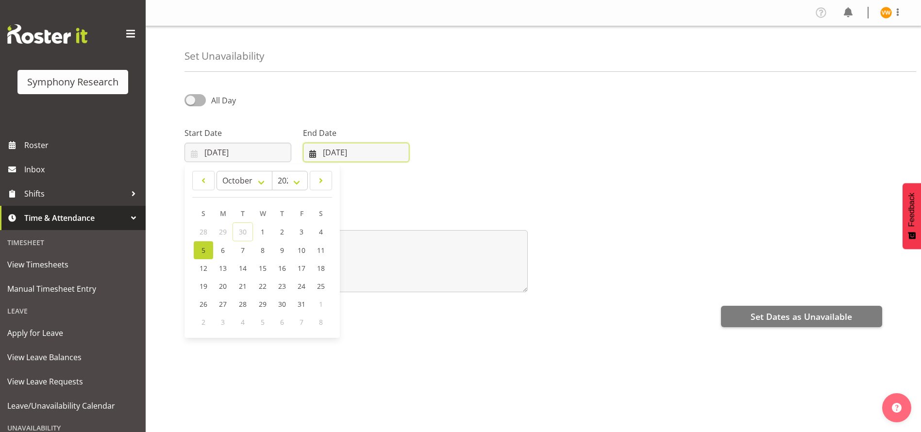
click at [341, 154] on input "30/09/2025" at bounding box center [356, 152] width 107 height 19
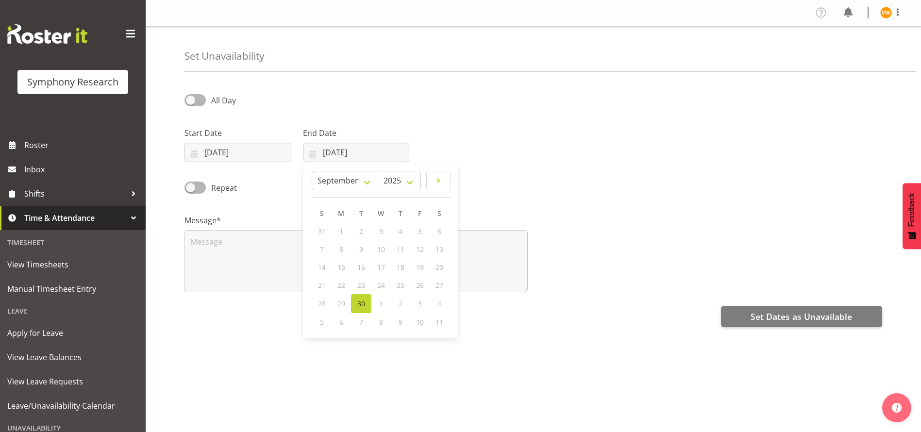
click at [595, 322] on div "Set Dates as Unavailable" at bounding box center [532, 315] width 697 height 23
click at [190, 151] on input "05/10/2025" at bounding box center [237, 152] width 107 height 19
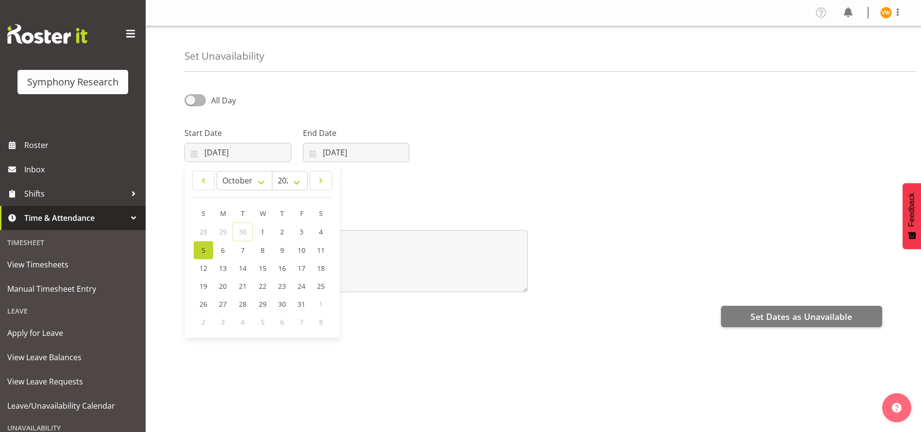
click at [574, 180] on div "Repeat" at bounding box center [533, 184] width 709 height 33
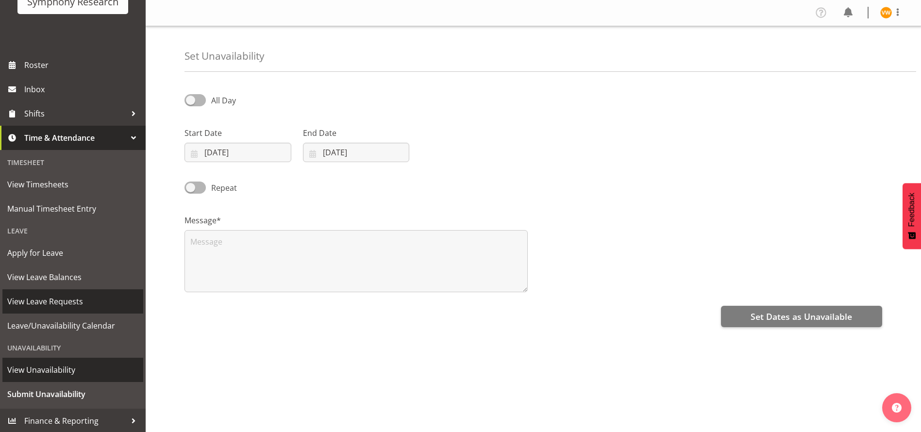
scroll to position [81, 0]
click at [44, 372] on span "View Unavailability" at bounding box center [72, 369] width 131 height 15
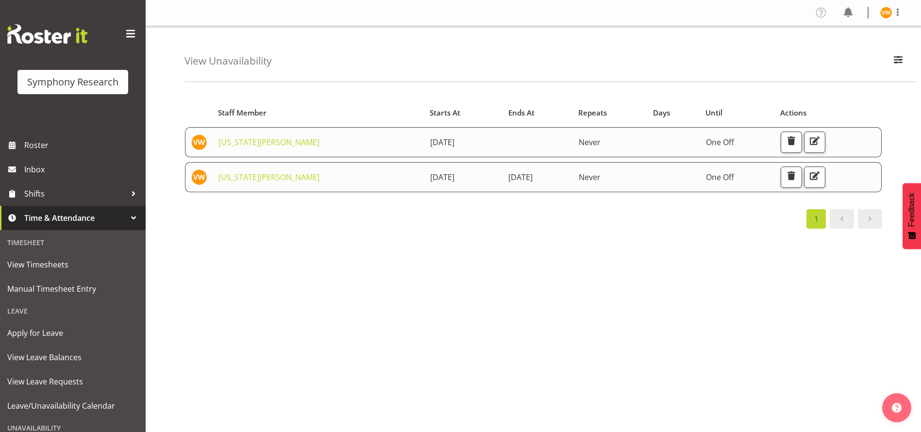
click at [430, 146] on span "[DATE]" at bounding box center [442, 142] width 24 height 11
click at [821, 137] on span "button" at bounding box center [814, 140] width 13 height 13
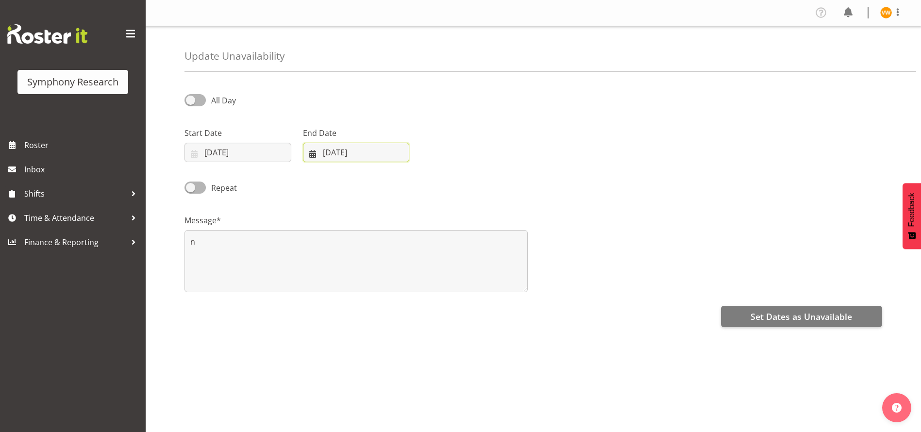
click at [309, 151] on input "[DATE]" at bounding box center [356, 152] width 107 height 19
click at [322, 246] on span "5" at bounding box center [322, 250] width 4 height 9
type input "[DATE]"
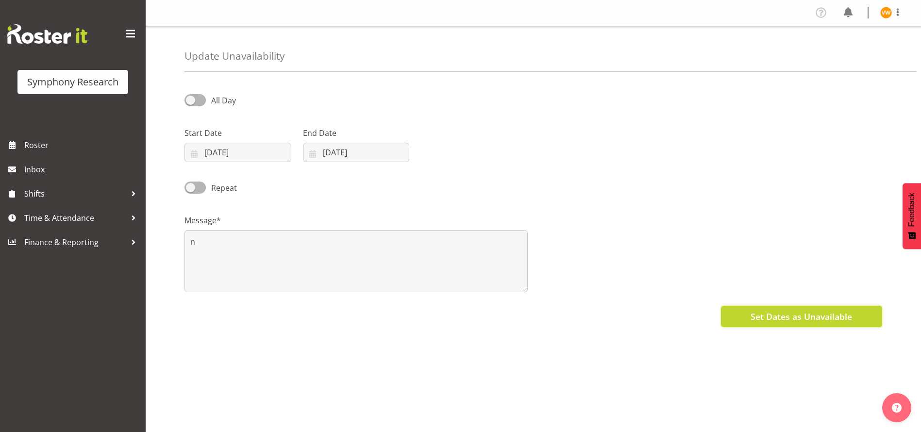
click at [811, 316] on span "Set Dates as Unavailable" at bounding box center [800, 316] width 101 height 13
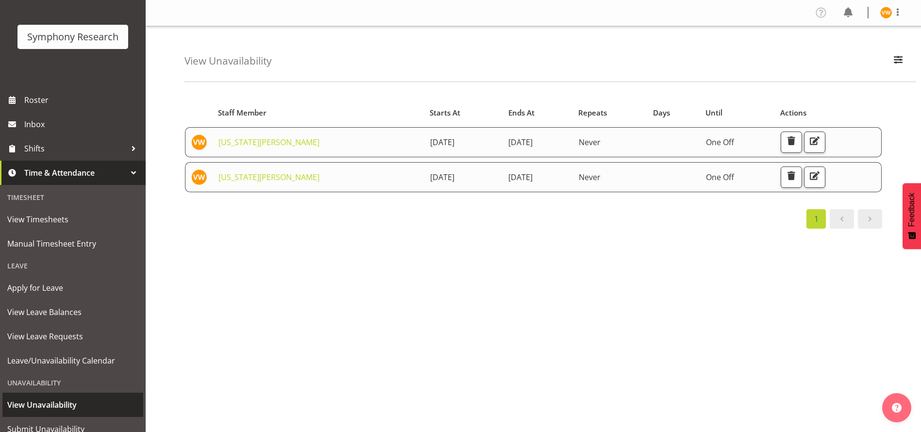
scroll to position [81, 0]
